Goal: Task Accomplishment & Management: Use online tool/utility

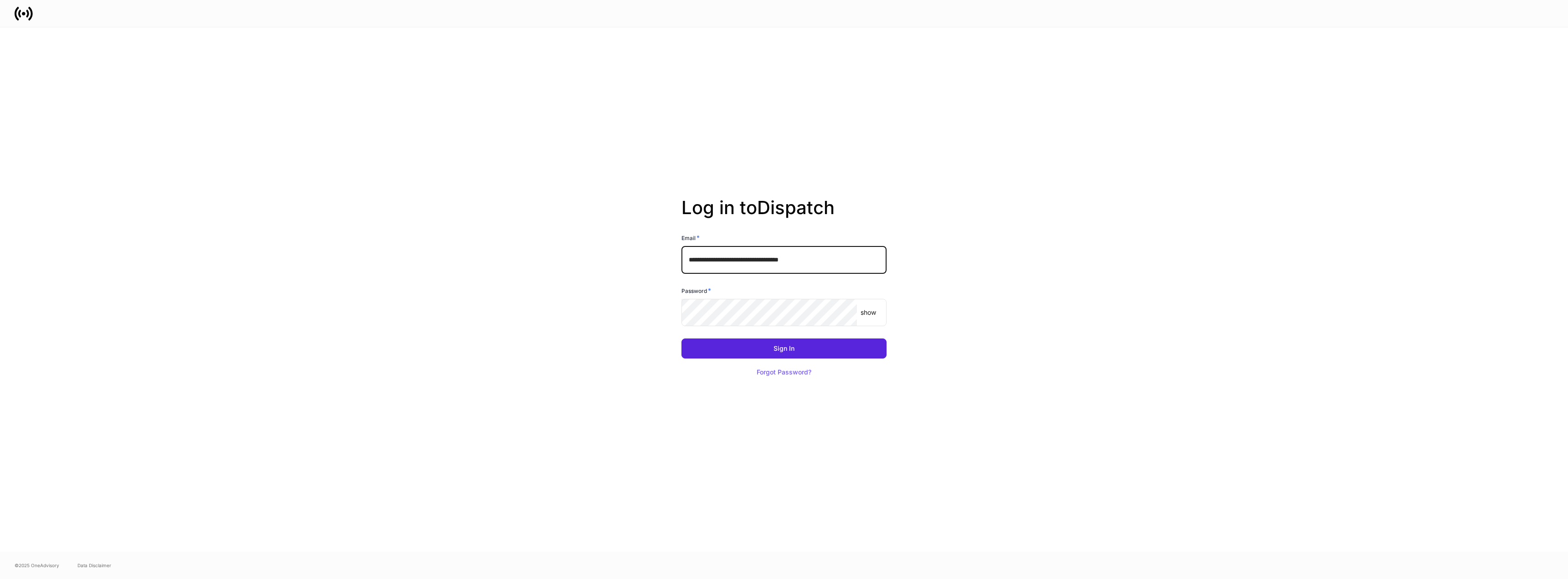
click at [818, 258] on input "**********" at bounding box center [784, 259] width 205 height 27
type input "**********"
click at [758, 347] on button "Sign In" at bounding box center [784, 348] width 205 height 20
